Goal: Book appointment/travel/reservation

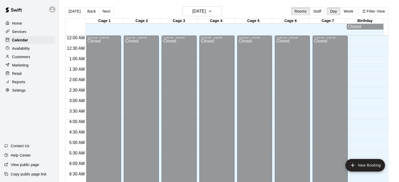
scroll to position [320, 0]
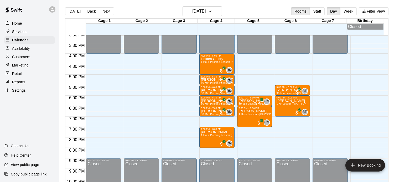
scroll to position [318, 0]
click at [104, 11] on button "Next" at bounding box center [106, 11] width 15 height 8
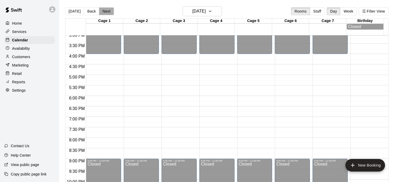
click at [104, 11] on button "Next" at bounding box center [106, 11] width 15 height 8
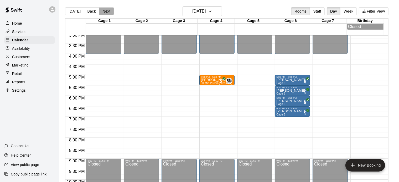
click at [104, 11] on button "Next" at bounding box center [106, 11] width 15 height 8
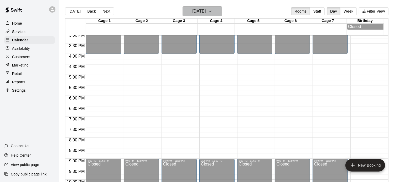
click at [205, 13] on h6 "Thursday Aug 21" at bounding box center [198, 11] width 13 height 7
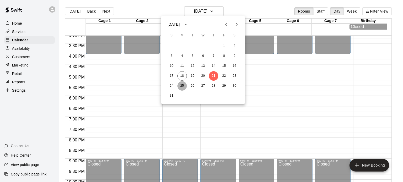
click at [182, 88] on button "25" at bounding box center [181, 85] width 9 height 9
